Goal: Transaction & Acquisition: Purchase product/service

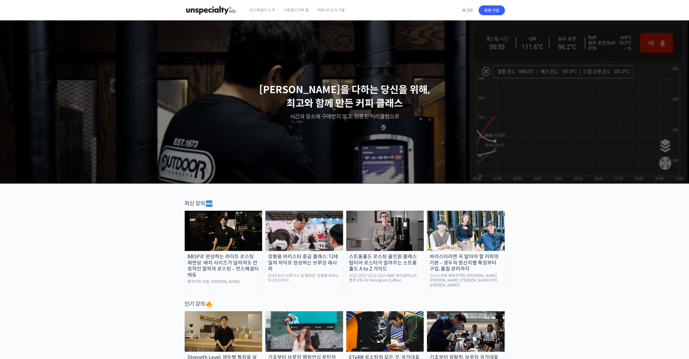
click at [231, 238] on img at bounding box center [224, 231] width 78 height 40
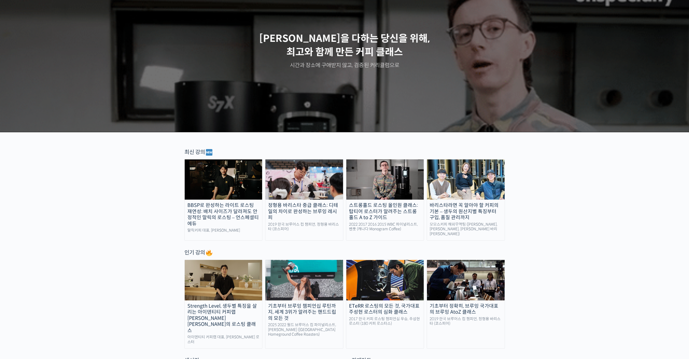
scroll to position [54, 0]
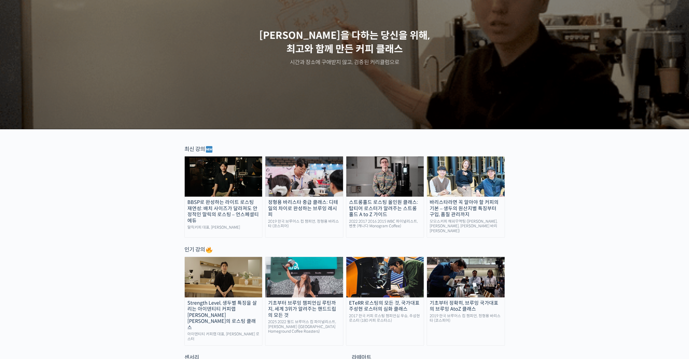
click at [217, 172] on img at bounding box center [224, 176] width 78 height 40
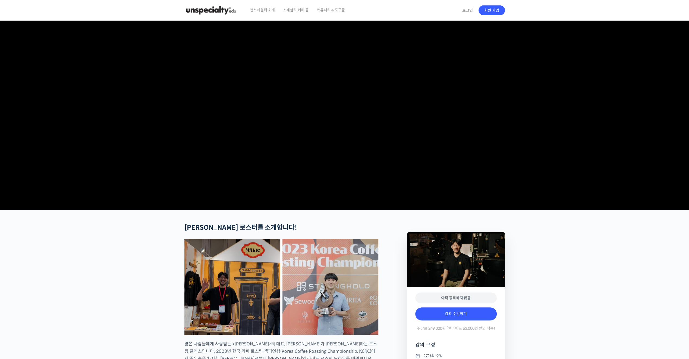
click at [211, 10] on img at bounding box center [210, 10] width 53 height 16
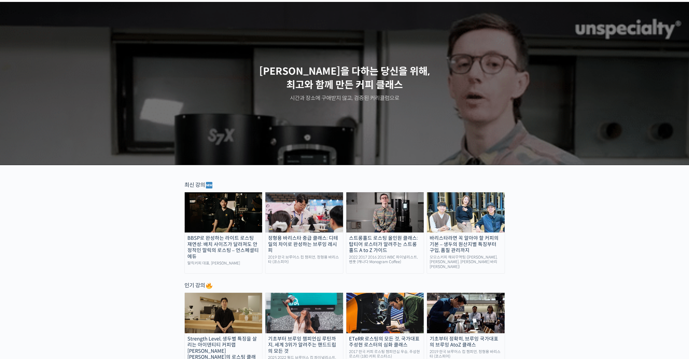
scroll to position [27, 0]
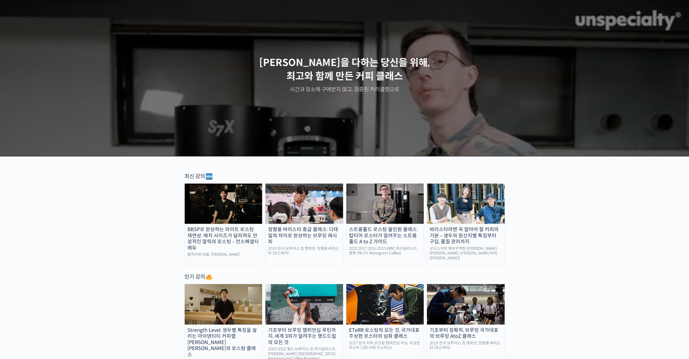
click at [319, 206] on img at bounding box center [304, 204] width 78 height 40
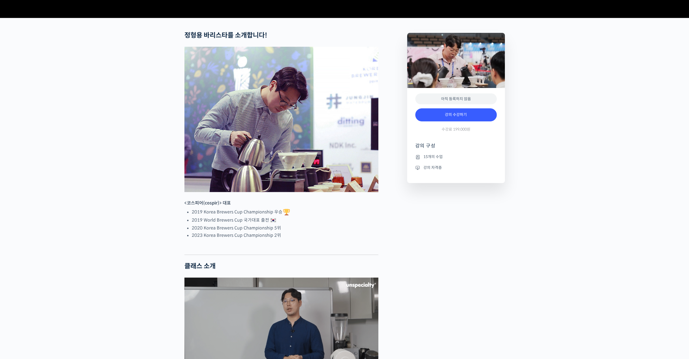
scroll to position [244, 0]
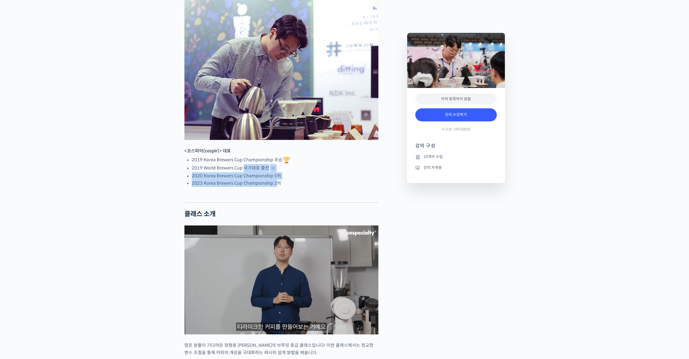
drag, startPoint x: 274, startPoint y: 202, endPoint x: 222, endPoint y: 183, distance: 55.1
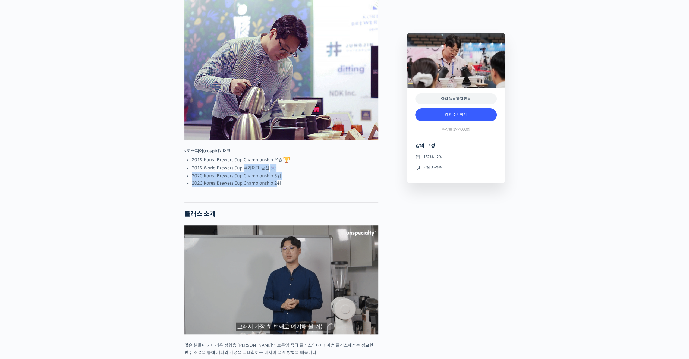
click at [223, 183] on ul "2019 Korea Brewers Cup Championship 우승 2019 World Brewers Cup 국가대표 출전 2020 Kore…" at bounding box center [285, 171] width 187 height 31
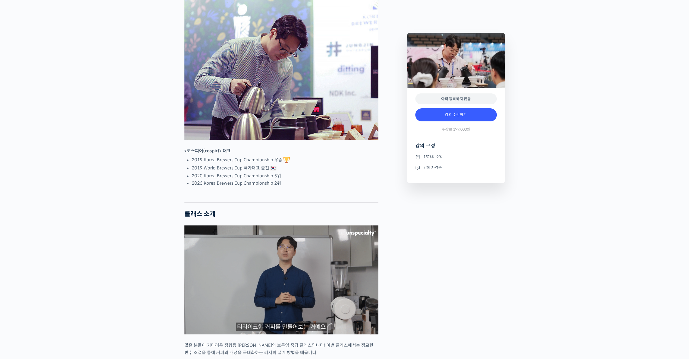
drag, startPoint x: 222, startPoint y: 183, endPoint x: 289, endPoint y: 210, distance: 71.9
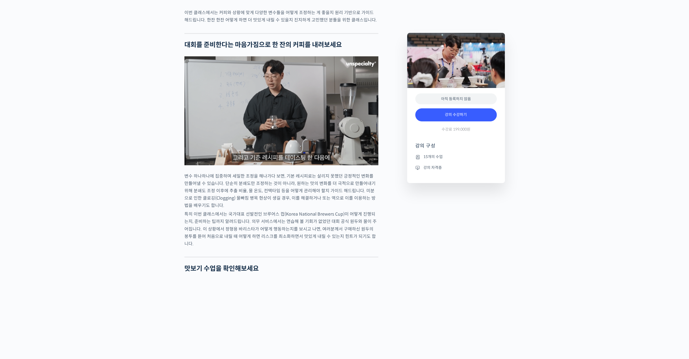
scroll to position [815, 0]
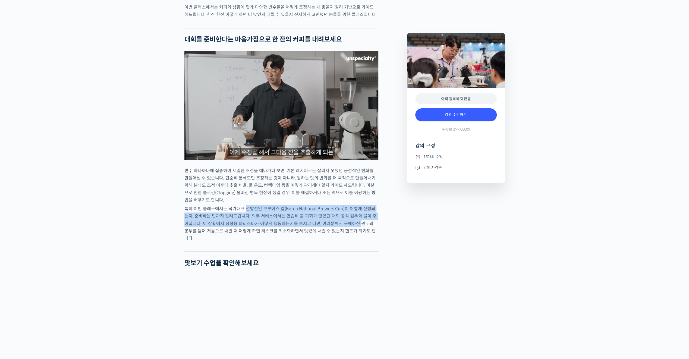
drag, startPoint x: 245, startPoint y: 232, endPoint x: 353, endPoint y: 247, distance: 108.8
click at [350, 242] on p "특히 이번 클래스에서는 국가대표 선발전인 브루어스 컵(Korea National Brewers Cup)이 어떻게 진행되는지, 준비하는 팁까지 …" at bounding box center [281, 223] width 194 height 37
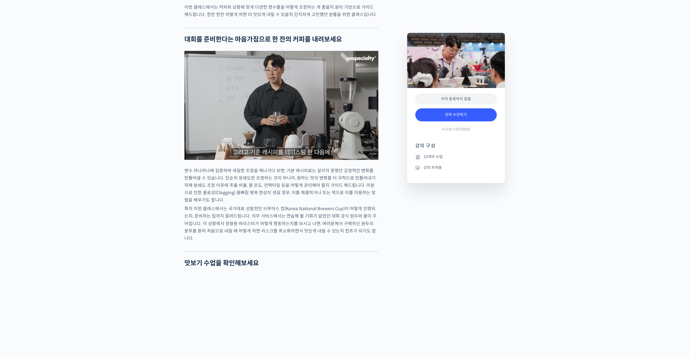
drag, startPoint x: 353, startPoint y: 247, endPoint x: 375, endPoint y: 255, distance: 23.2
click at [375, 255] on div "정형용 바리스타를 소개합니다! <코스피어(cospir)> 대표 2019 Korea Brewers Cup Championship 우승 2019 …" at bounding box center [281, 96] width 194 height 1374
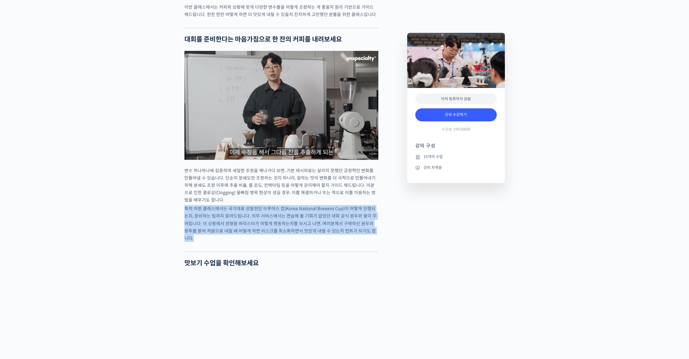
drag, startPoint x: 379, startPoint y: 255, endPoint x: 243, endPoint y: 225, distance: 139.8
click at [243, 225] on div "정형용 바리스타를 소개합니다! <코스피어(cospir)> 대표 2019 Korea Brewers Cup Championship 우승 2019 …" at bounding box center [293, 313] width 223 height 1808
click at [243, 225] on p "특히 이번 클래스에서는 국가대표 선발전인 브루어스 컵(Korea National Brewers Cup)이 어떻게 진행되는지, 준비하는 팁까지 …" at bounding box center [281, 223] width 194 height 37
click at [288, 234] on p "특히 이번 클래스에서는 국가대표 선발전인 브루어스 컵(Korea National Brewers Cup)이 어떻게 진행되는지, 준비하는 팁까지 …" at bounding box center [281, 223] width 194 height 37
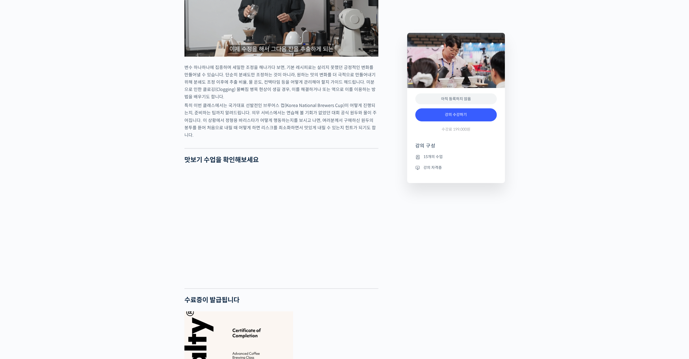
scroll to position [923, 0]
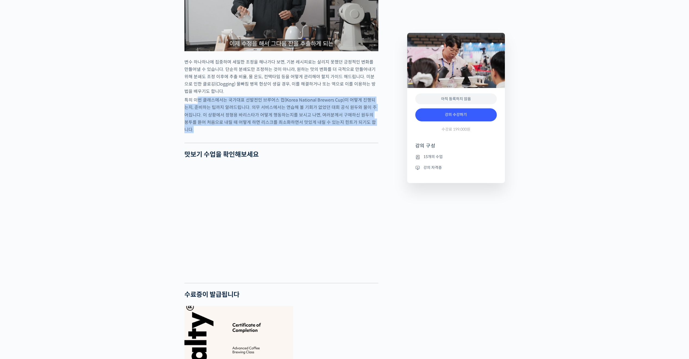
drag, startPoint x: 361, startPoint y: 152, endPoint x: 198, endPoint y: 119, distance: 165.9
drag, startPoint x: 198, startPoint y: 119, endPoint x: 248, endPoint y: 145, distance: 56.0
click at [248, 133] on p "특히 이번 클래스에서는 국가대표 선발전인 브루어스 컵(Korea National Brewers Cup)이 어떻게 진행되는지, 준비하는 팁까지 …" at bounding box center [281, 114] width 194 height 37
click at [322, 143] on div at bounding box center [281, 138] width 194 height 8
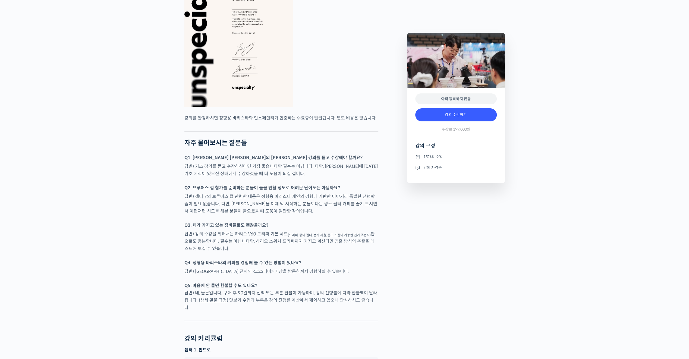
scroll to position [1277, 0]
drag, startPoint x: 280, startPoint y: 212, endPoint x: 231, endPoint y: 210, distance: 49.2
click at [227, 206] on p "답변) 챕터 7의 브루어스 컵 관련한 내용은 정형용 바리스타 개인의 경험에 기반한 이야기라 특별한 선행학습이 필요 없습니다. 다만, 브루잉을 …" at bounding box center [281, 203] width 194 height 22
click at [281, 228] on p "Q3. 제가 가지고 있는 장비들로도 괜찮을까요?" at bounding box center [281, 224] width 194 height 7
drag, startPoint x: 283, startPoint y: 226, endPoint x: 254, endPoint y: 245, distance: 34.2
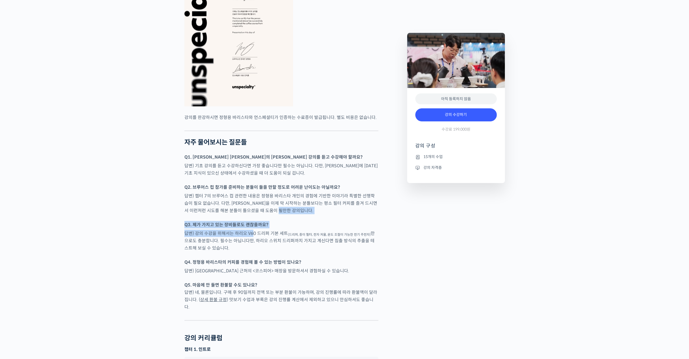
click at [256, 246] on p "답변) 강의 수강을 위해서는 하리오 V60 드리퍼 기본 세트 (드리퍼, 종이 필터, 전자 저울, 온도 조절이 가능한 전기 주전자) 만으로도 충…" at bounding box center [281, 241] width 194 height 22
drag, startPoint x: 274, startPoint y: 262, endPoint x: 227, endPoint y: 268, distance: 47.9
click at [227, 259] on div at bounding box center [281, 255] width 194 height 5
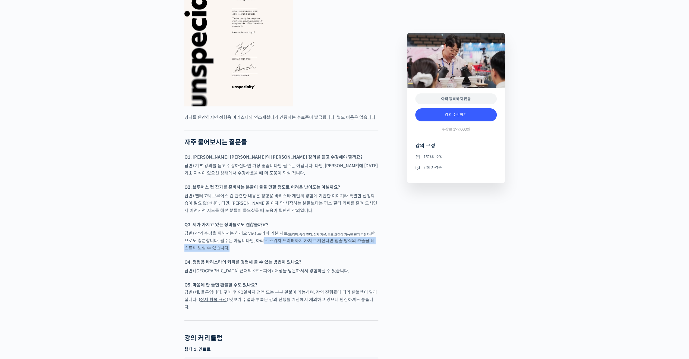
drag, startPoint x: 235, startPoint y: 263, endPoint x: 262, endPoint y: 257, distance: 27.8
click at [261, 252] on p "답변) 강의 수강을 위해서는 하리오 V60 드리퍼 기본 세트 (드리퍼, 종이 필터, 전자 저울, 온도 조절이 가능한 전기 주전자) 만으로도 충…" at bounding box center [281, 241] width 194 height 22
drag, startPoint x: 262, startPoint y: 257, endPoint x: 280, endPoint y: 270, distance: 21.9
click at [280, 259] on div at bounding box center [281, 255] width 194 height 5
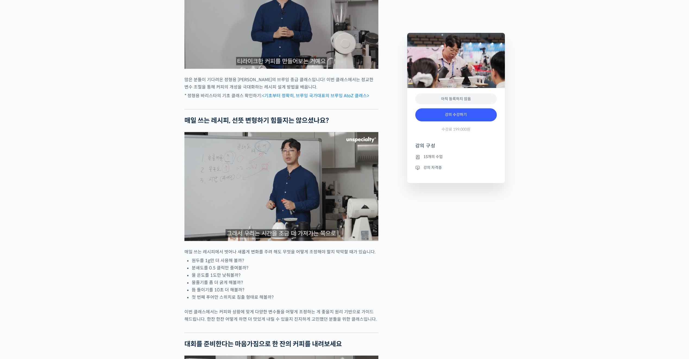
scroll to position [466, 0]
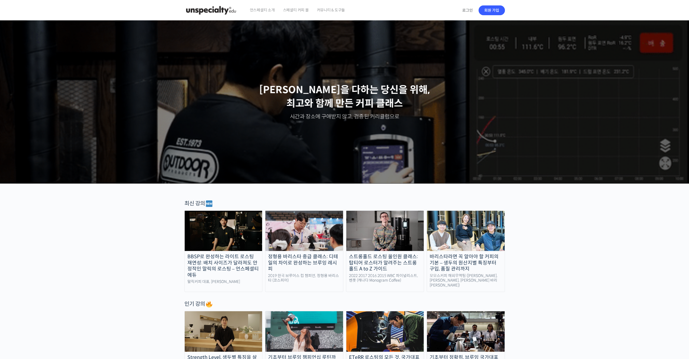
click at [237, 241] on img at bounding box center [224, 231] width 78 height 40
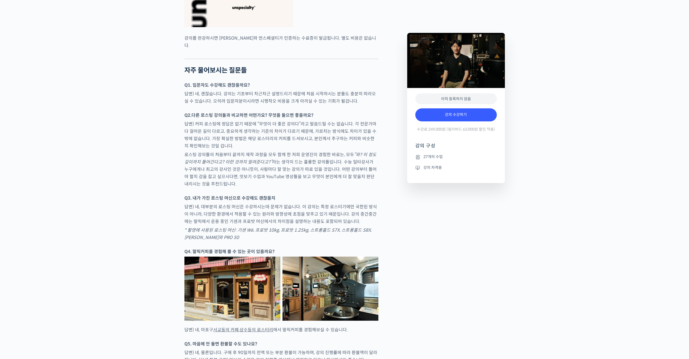
scroll to position [1711, 0]
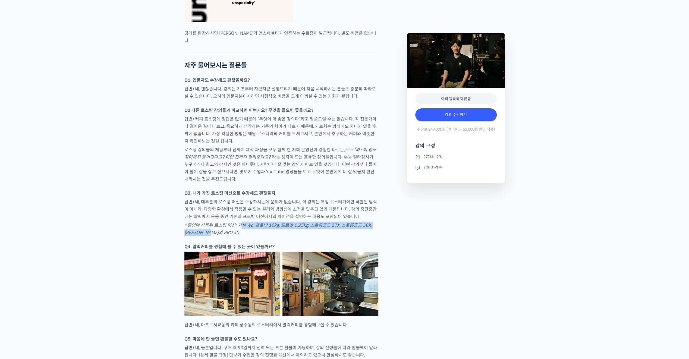
drag, startPoint x: 242, startPoint y: 236, endPoint x: 296, endPoint y: 244, distance: 54.4
click at [296, 236] on p "* 촬영에 사용된 로스팅 머신: 기센 W6, 프로밧 10kg, 프로밧 1.25kg, 스트롱홀드 S7X, 스트롱홀드 S8X, 이카와 PRO 50" at bounding box center [281, 229] width 194 height 15
drag, startPoint x: 296, startPoint y: 244, endPoint x: 297, endPoint y: 247, distance: 3.1
click at [297, 236] on p "* 촬영에 사용된 로스팅 머신: 기센 W6, 프로밧 10kg, 프로밧 1.25kg, 스트롱홀드 S7X, 스트롱홀드 S8X, 이카와 PRO 50" at bounding box center [281, 229] width 194 height 15
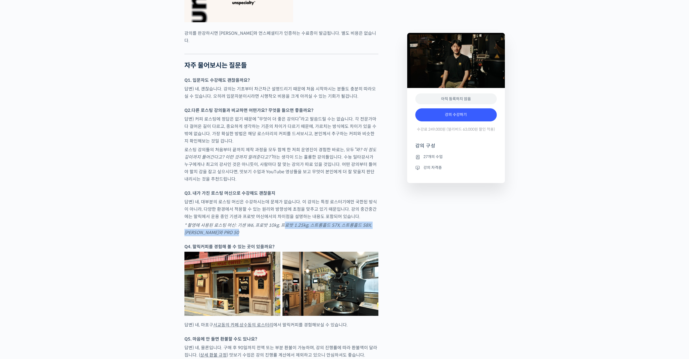
drag, startPoint x: 282, startPoint y: 239, endPoint x: 304, endPoint y: 250, distance: 24.1
click at [304, 243] on div at bounding box center [281, 240] width 194 height 5
click at [266, 243] on div at bounding box center [281, 240] width 194 height 5
click at [264, 250] on strong "Q4. 말릭커피를 경험해 볼 수 있는 곳이 있을까요?" at bounding box center [229, 247] width 90 height 6
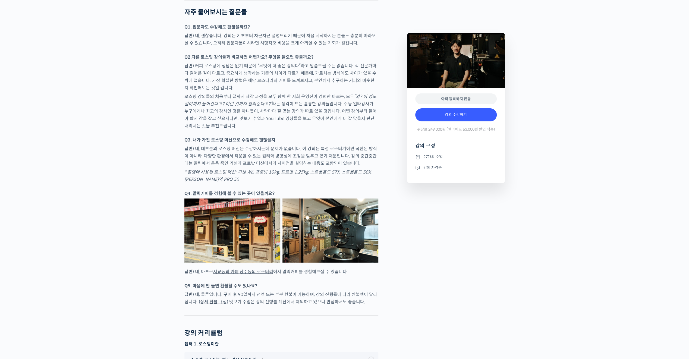
scroll to position [1656, 0]
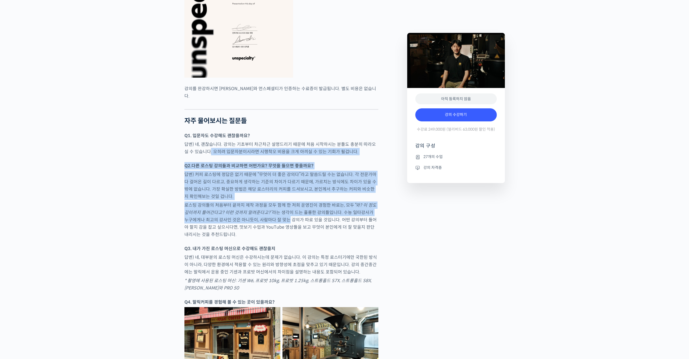
drag, startPoint x: 275, startPoint y: 230, endPoint x: 206, endPoint y: 165, distance: 95.5
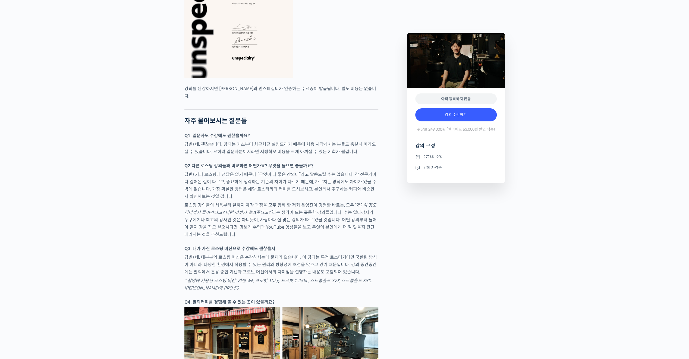
drag, startPoint x: 206, startPoint y: 165, endPoint x: 309, endPoint y: 246, distance: 130.9
click at [309, 238] on p "로스팅 강의들의 처음부터 끝까지 제작 과정을 모두 함께 한 저희 운영진이 경험한 바로는, 모두 “와? 이 정도 깊이까지 들어간다고? 이런 것까…" at bounding box center [281, 220] width 194 height 37
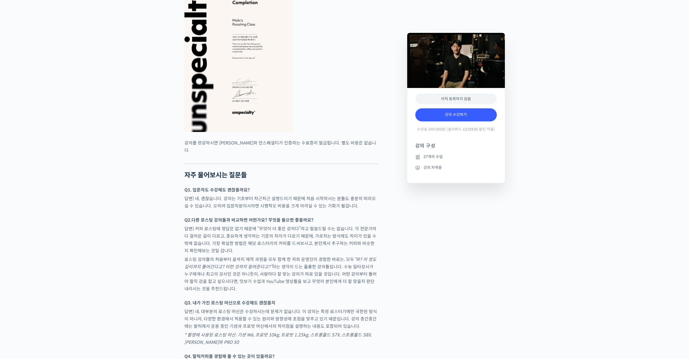
scroll to position [1629, 0]
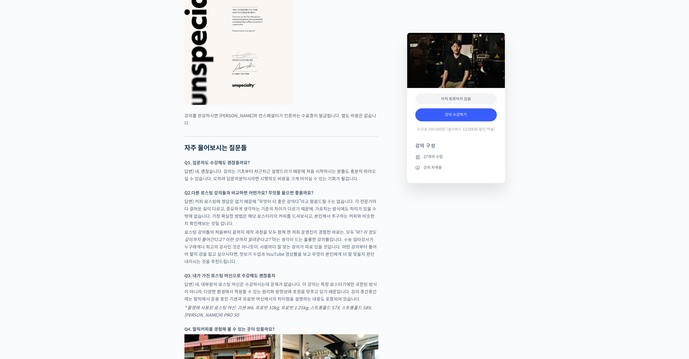
drag, startPoint x: 241, startPoint y: 297, endPoint x: 269, endPoint y: 307, distance: 29.7
click at [259, 303] on p "답변) 네, 대부분의 로스팅 머신은 수강하시는데 문제가 없습니다. 이 강의는 특정 로스터기에만 국한된 방식이 아니라, 다양한 환경에서 적용할 …" at bounding box center [281, 292] width 194 height 22
drag, startPoint x: 269, startPoint y: 307, endPoint x: 297, endPoint y: 316, distance: 29.6
drag, startPoint x: 297, startPoint y: 316, endPoint x: 335, endPoint y: 311, distance: 37.7
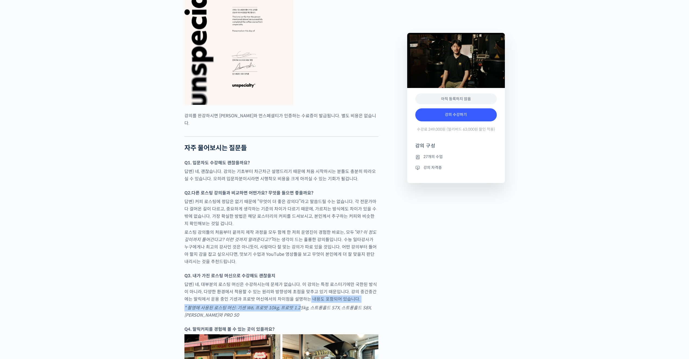
click at [335, 303] on p "답변) 네, 대부분의 로스팅 머신은 수강하시는데 문제가 없습니다. 이 강의는 특정 로스터기에만 국한된 방식이 아니라, 다양한 환경에서 적용할 …" at bounding box center [281, 292] width 194 height 22
click at [359, 303] on p "답변) 네, 대부분의 로스팅 머신은 수강하시는데 문제가 없습니다. 이 강의는 특정 로스터기에만 국한된 방식이 아니라, 다양한 환경에서 적용할 …" at bounding box center [281, 292] width 194 height 22
click at [458, 115] on link "강의 수강하기" at bounding box center [455, 114] width 81 height 13
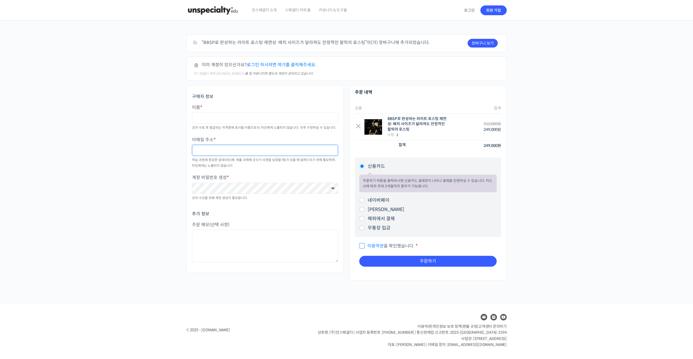
click at [264, 150] on input "이메일 주소 *" at bounding box center [265, 150] width 146 height 11
click at [265, 122] on input "이름 *" at bounding box center [265, 117] width 146 height 11
click at [312, 133] on div "이름 * 강의 수료 후 발급되는 자격증에 표시될 이름으로서, 타인에게 노출되지 않습니다. 추후 수정하실 수 있습니다. 이메일 주소 * 학습 과…" at bounding box center [265, 136] width 146 height 65
drag, startPoint x: 299, startPoint y: 129, endPoint x: 288, endPoint y: 129, distance: 10.9
click at [288, 129] on div "강의 수료 후 발급되는 자격증에 표시될 이름으로서, 타인에게 노출되지 않습니다. 추후 수정하실 수 있습니다." at bounding box center [265, 127] width 146 height 5
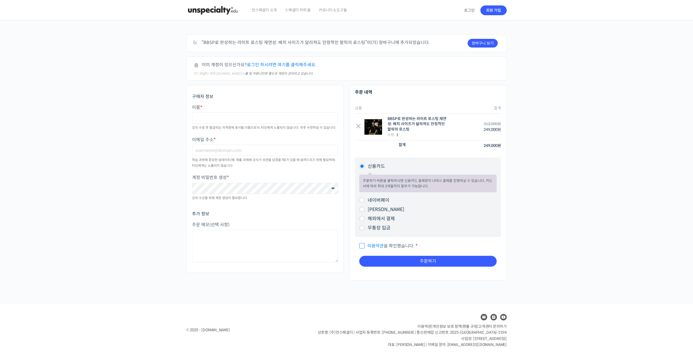
drag, startPoint x: 288, startPoint y: 129, endPoint x: 293, endPoint y: 139, distance: 10.9
click at [293, 139] on label "이메일 주소 *" at bounding box center [265, 139] width 146 height 5
click at [293, 145] on input "이메일 주소 *" at bounding box center [265, 150] width 146 height 11
click at [281, 119] on input "이름 *" at bounding box center [265, 117] width 146 height 11
click at [310, 140] on label "이메일 주소 *" at bounding box center [265, 139] width 146 height 5
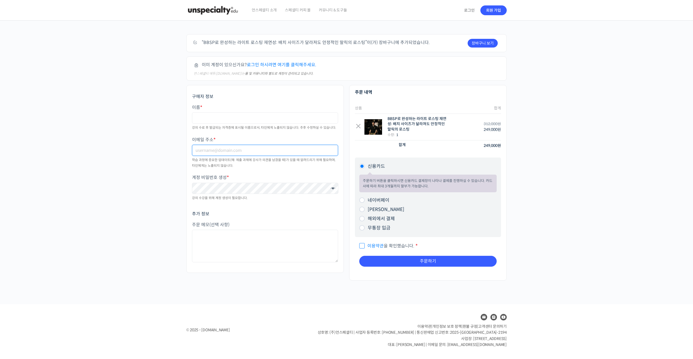
click at [310, 145] on input "이메일 주소 *" at bounding box center [265, 150] width 146 height 11
click at [297, 122] on input "이름 *" at bounding box center [265, 117] width 146 height 11
click at [466, 10] on link "로그인" at bounding box center [469, 10] width 17 height 12
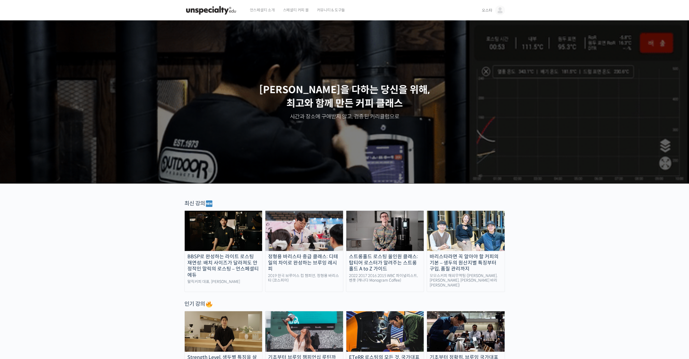
click at [198, 243] on img at bounding box center [224, 231] width 78 height 40
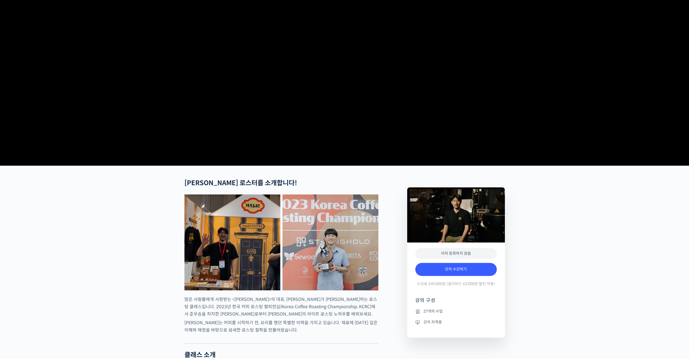
scroll to position [136, 0]
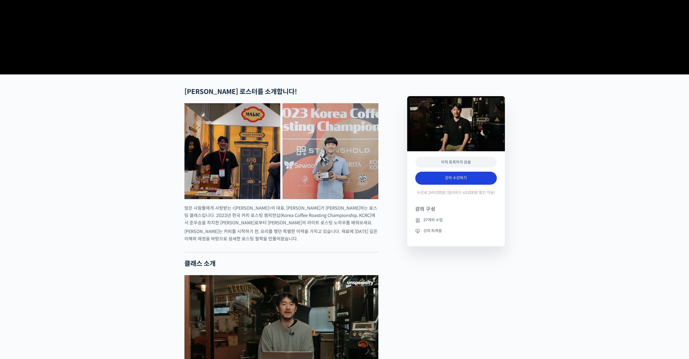
click at [453, 185] on link "강의 수강하기" at bounding box center [455, 178] width 81 height 13
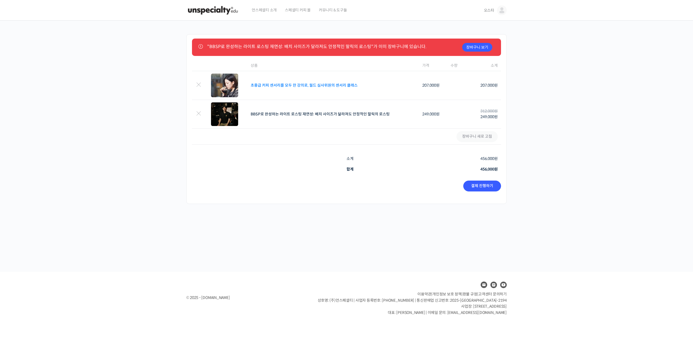
click at [300, 83] on link "초중급 커피 센서리를 모두 한 강의로, 월드 심사위원의 센서리 클래스" at bounding box center [304, 85] width 107 height 5
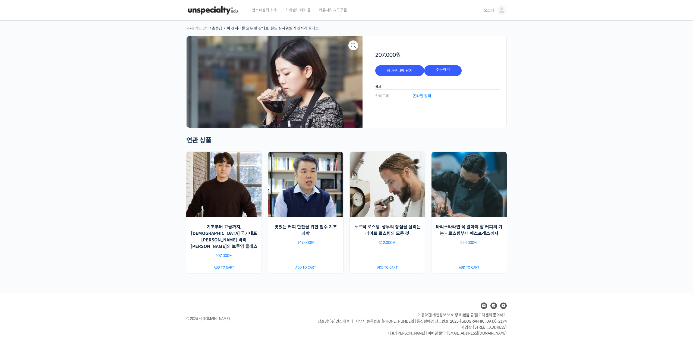
click at [320, 91] on img at bounding box center [275, 82] width 176 height 92
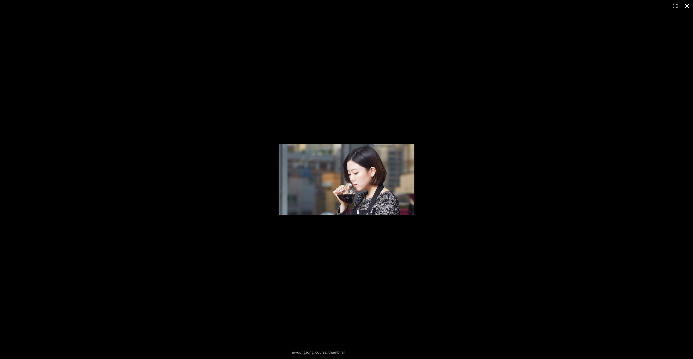
click at [686, 4] on button "닫기 (Esc)" at bounding box center [687, 6] width 12 height 12
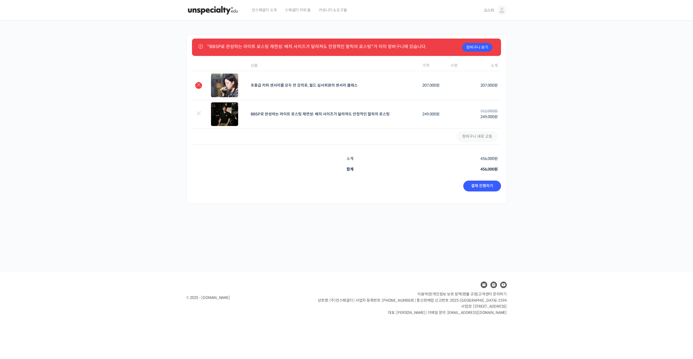
click at [197, 84] on link "×" at bounding box center [198, 85] width 7 height 7
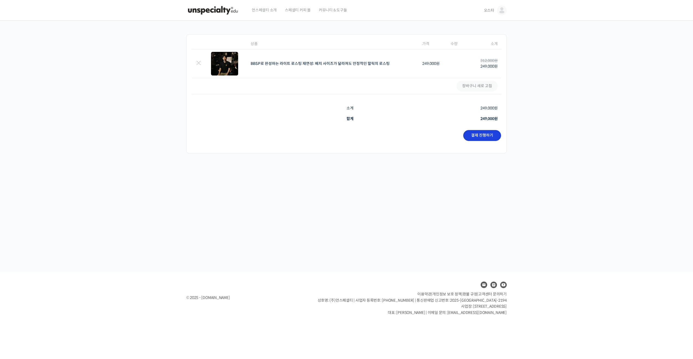
click at [482, 137] on link "결제 진행하기" at bounding box center [482, 135] width 38 height 11
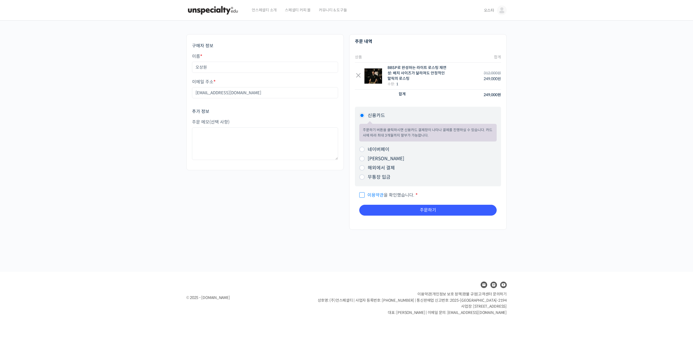
click at [379, 149] on label "네이버페이" at bounding box center [379, 150] width 22 height 6
click at [365, 149] on input "네이버페이" at bounding box center [361, 149] width 5 height 5
radio input "true"
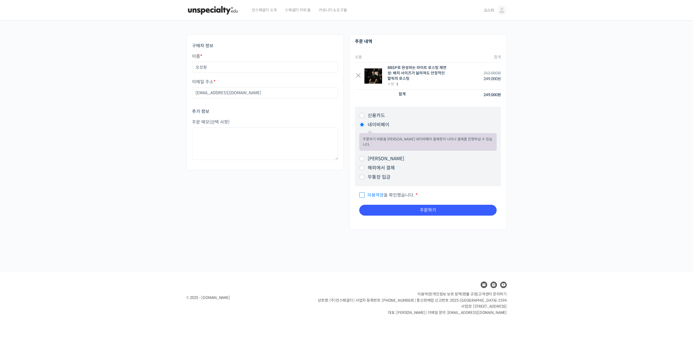
click at [379, 192] on link "이용약관" at bounding box center [375, 195] width 16 height 6
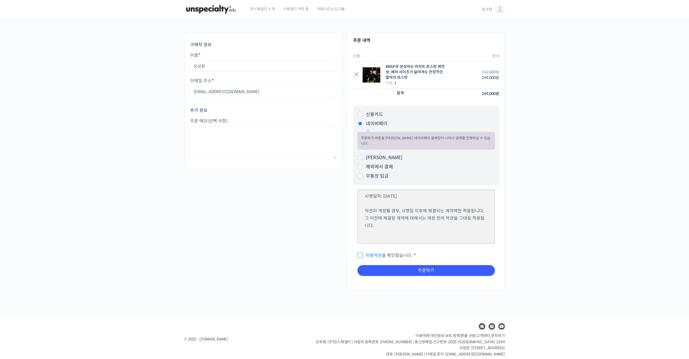
scroll to position [2, 0]
click at [363, 252] on span "이용약관 을 확인했습니다." at bounding box center [384, 255] width 55 height 6
click at [361, 251] on input "이용약관 을 확인했습니다. *" at bounding box center [359, 253] width 4 height 4
checkbox input "true"
click at [406, 265] on button "주문하기" at bounding box center [425, 270] width 137 height 11
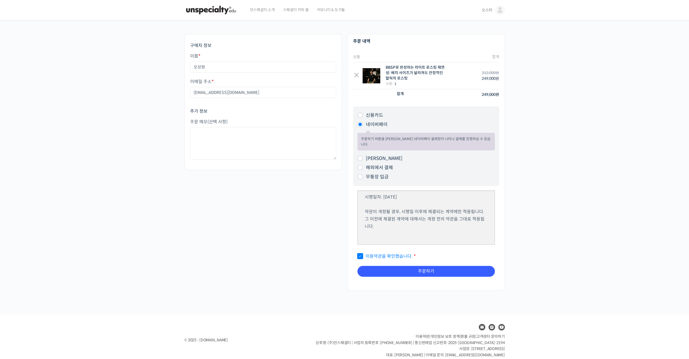
scroll to position [0, 0]
